Goal: Transaction & Acquisition: Download file/media

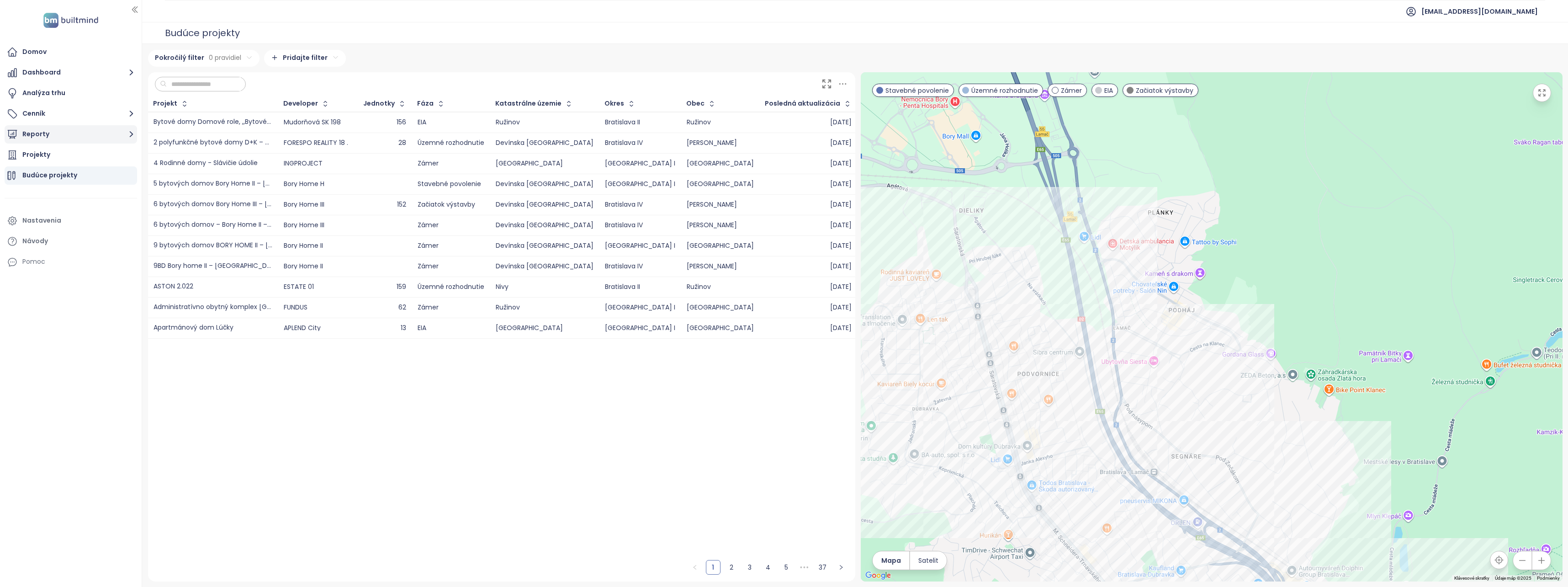
click at [85, 136] on button "Reporty" at bounding box center [71, 134] width 132 height 18
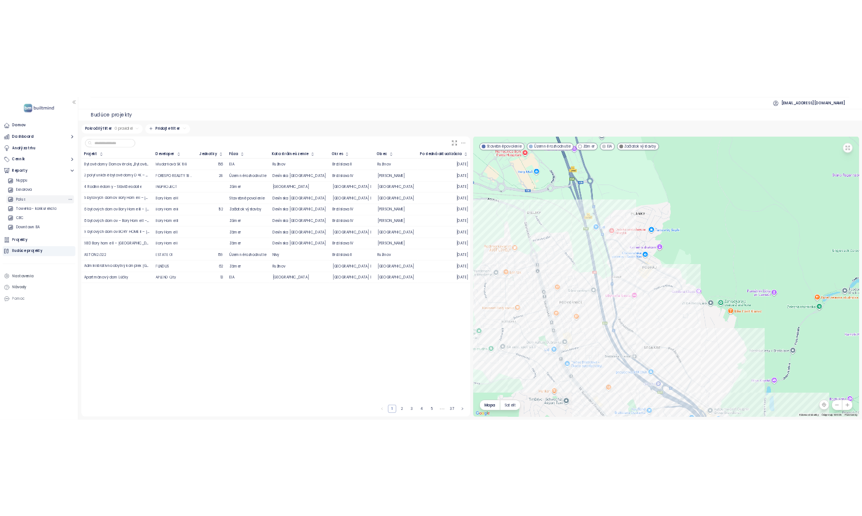
scroll to position [239, 0]
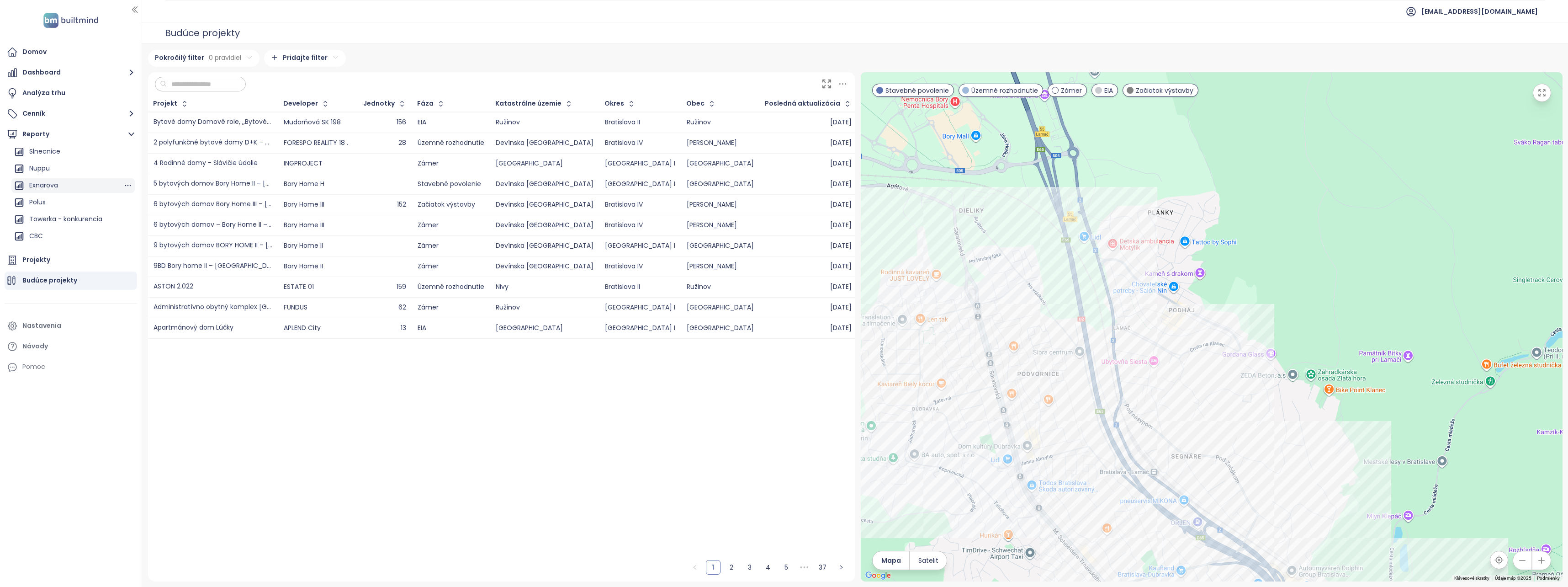
click at [87, 179] on div "Exnarova" at bounding box center [73, 186] width 124 height 14
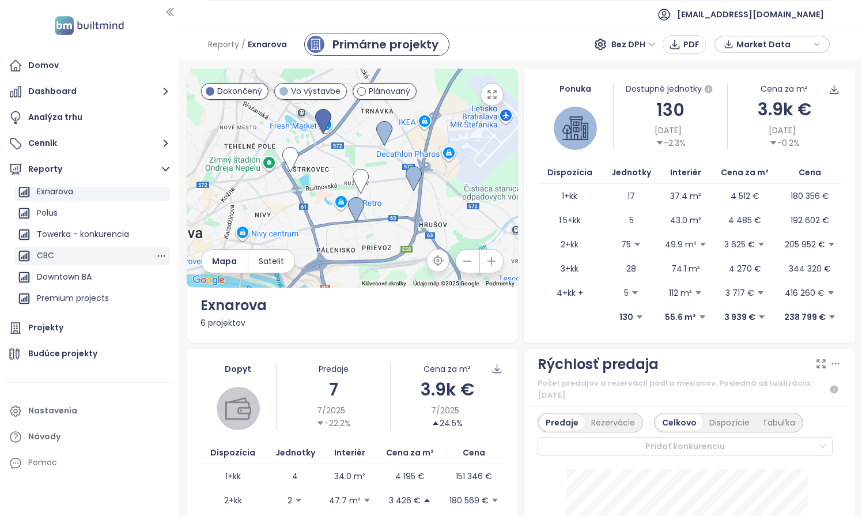
scroll to position [296, 0]
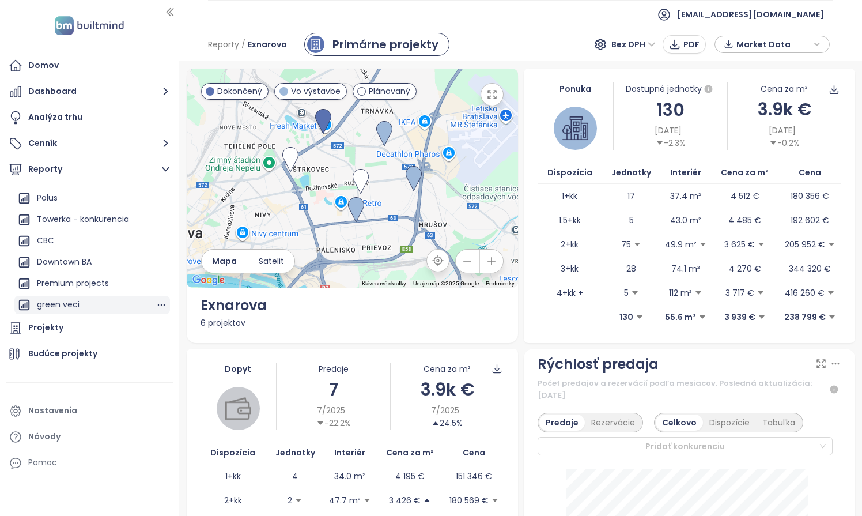
click at [68, 304] on div "green veci" at bounding box center [58, 304] width 43 height 14
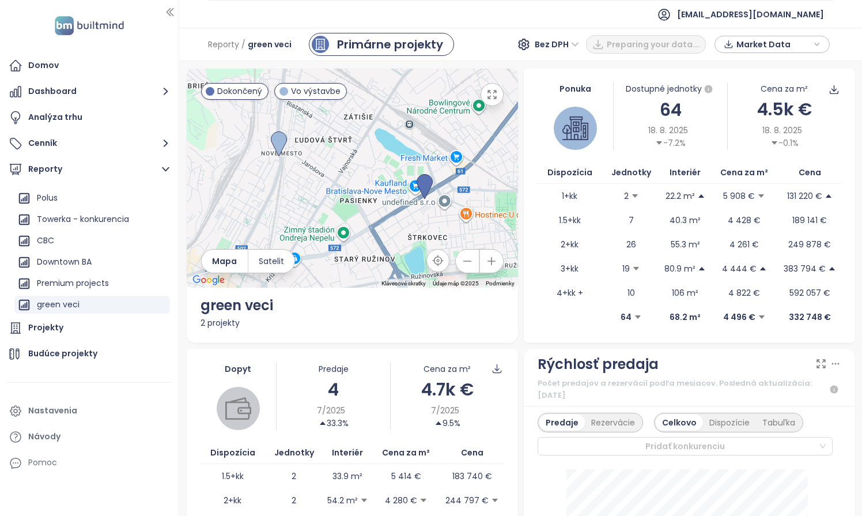
click at [556, 50] on span "Bez DPH" at bounding box center [557, 44] width 44 height 17
click at [561, 62] on div "S DPH" at bounding box center [563, 67] width 35 height 13
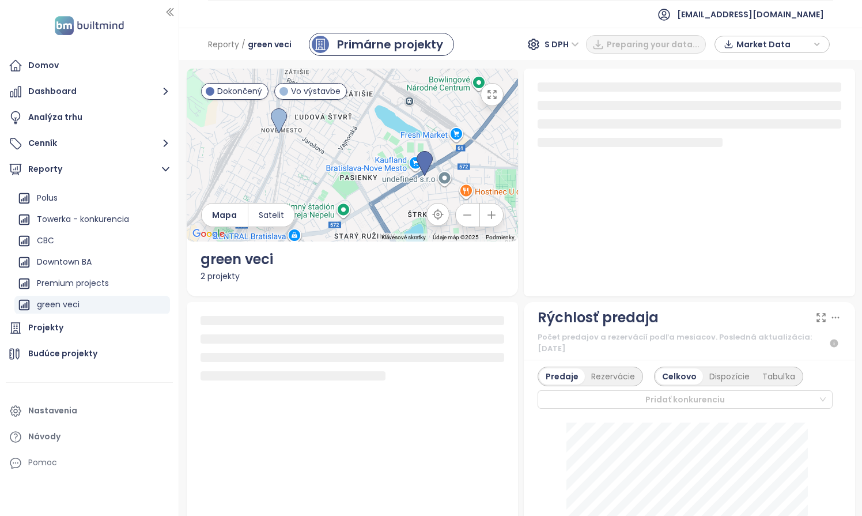
click at [743, 41] on span "Market Data" at bounding box center [774, 44] width 74 height 17
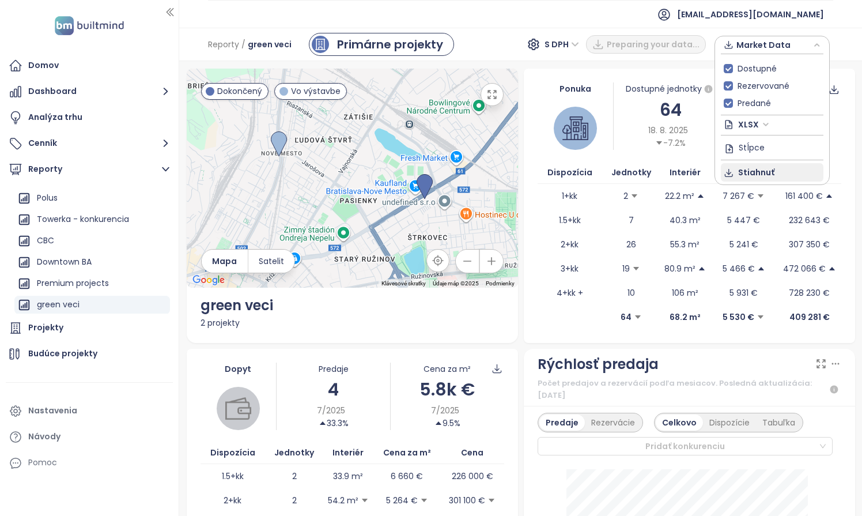
click at [742, 173] on span "Stiahnuť" at bounding box center [756, 172] width 36 height 13
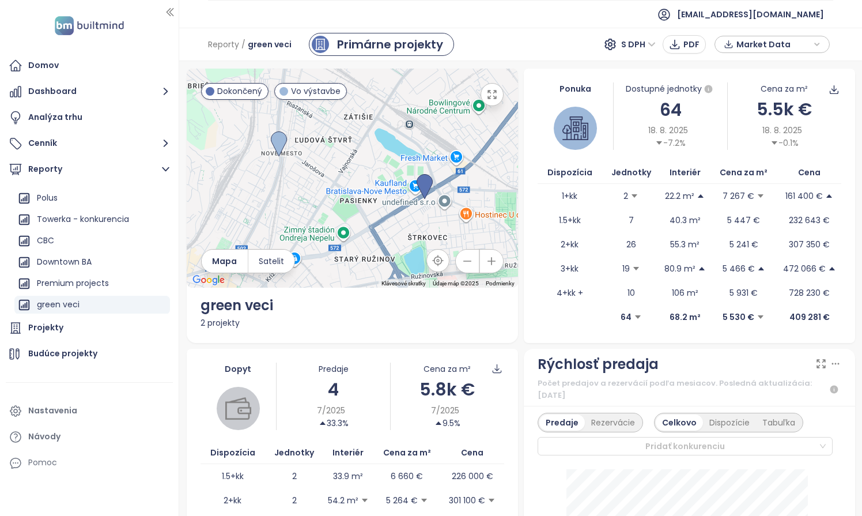
click at [546, 38] on div "Reporty / green veci Primárne projekty S DPH PDF Market Data" at bounding box center [520, 44] width 683 height 33
